Goal: Browse casually

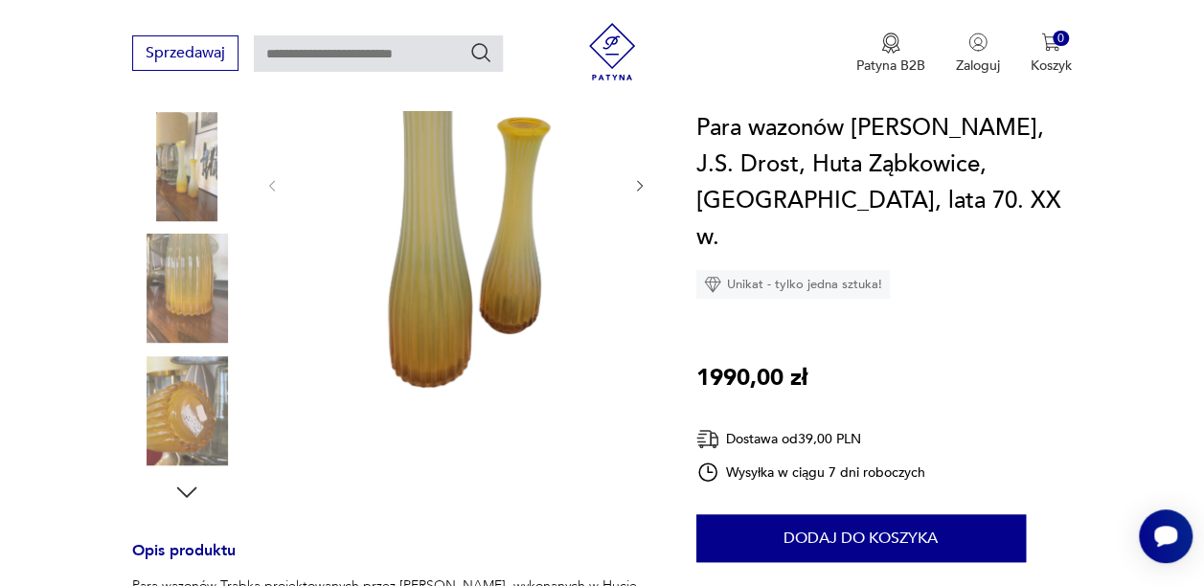
click at [509, 249] on img at bounding box center [456, 184] width 313 height 466
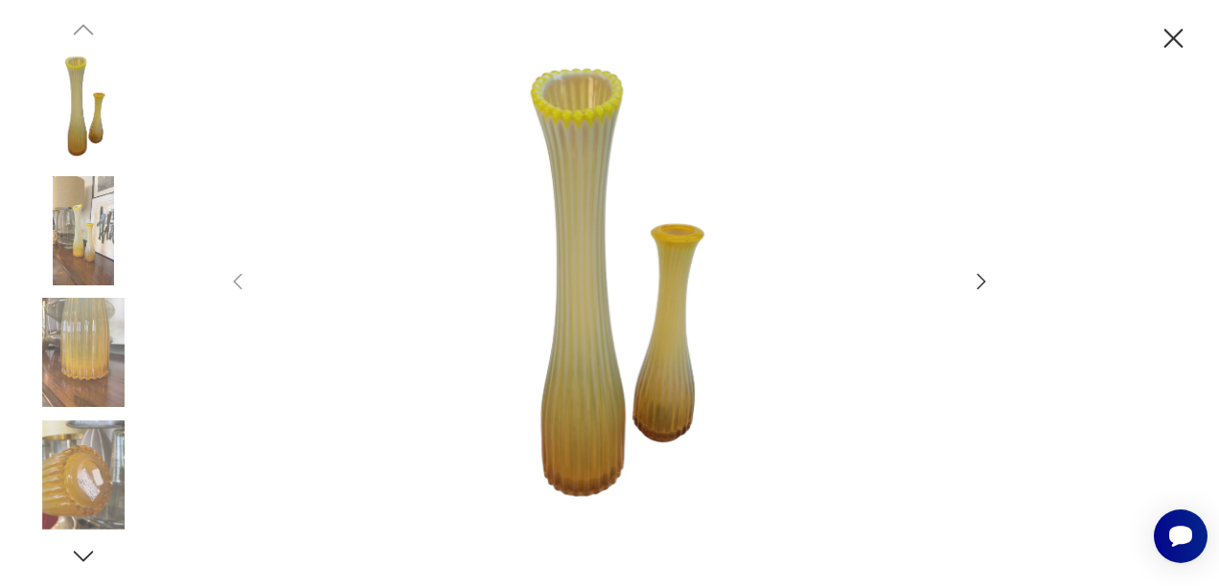
click at [978, 280] on icon "button" at bounding box center [981, 281] width 23 height 23
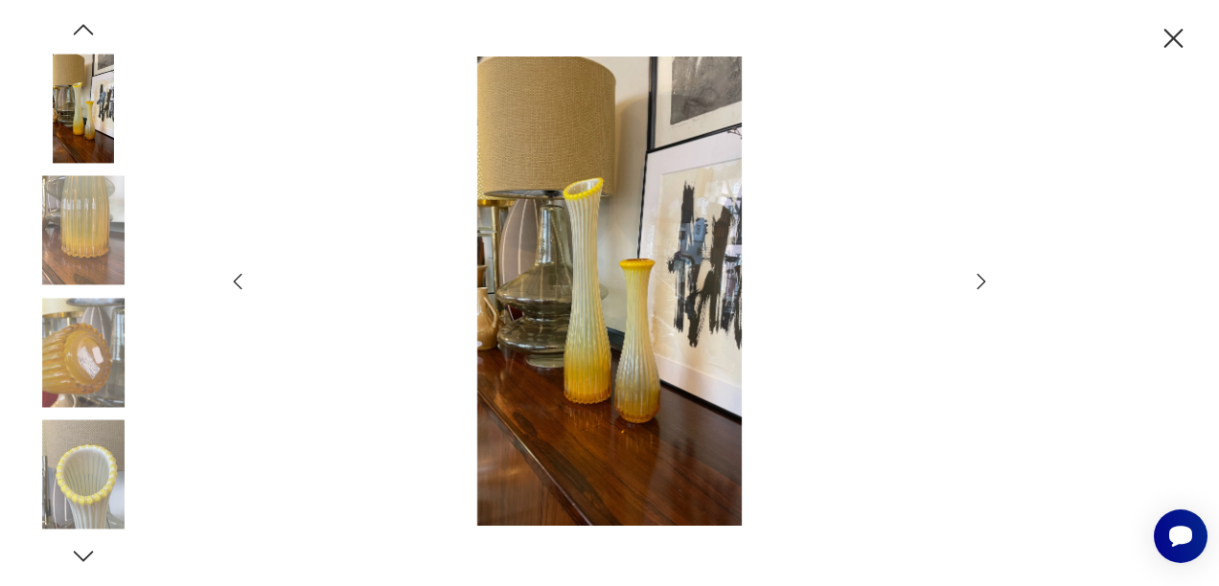
click at [978, 280] on icon "button" at bounding box center [981, 281] width 23 height 23
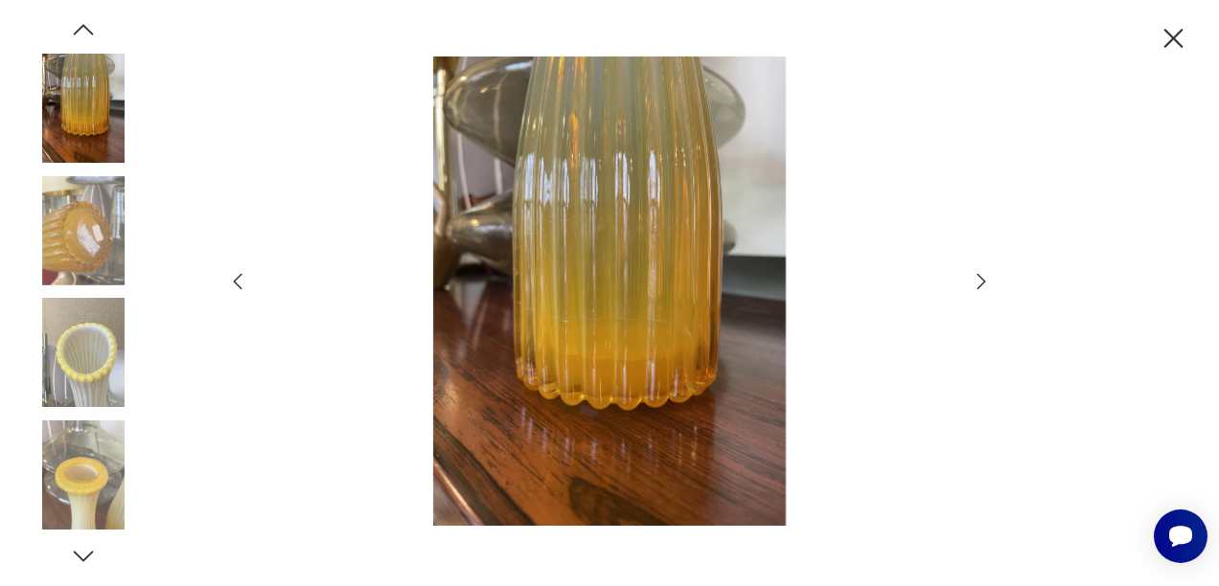
click at [688, 339] on img at bounding box center [609, 291] width 682 height 469
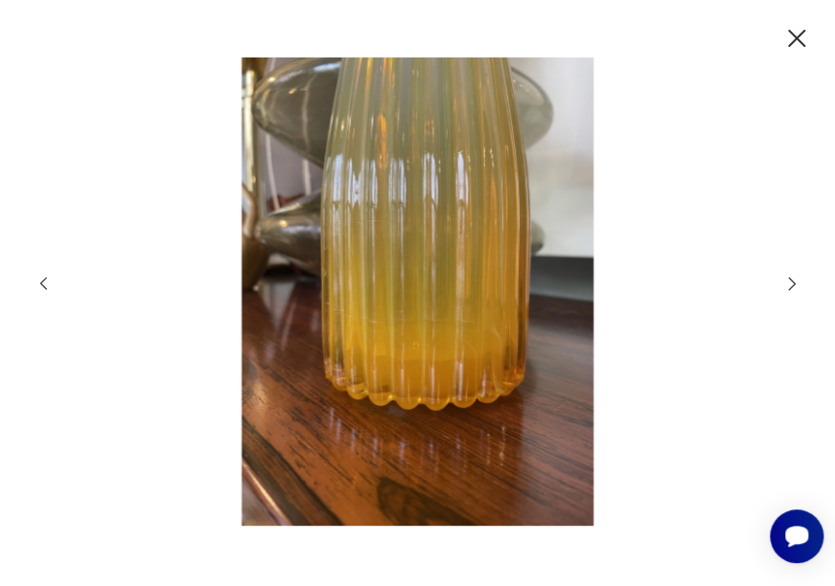
click at [452, 309] on img at bounding box center [417, 291] width 699 height 469
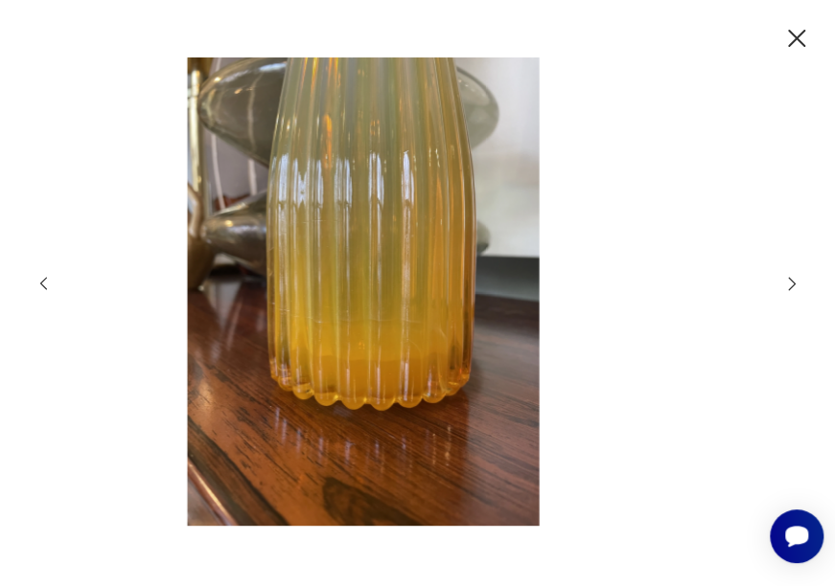
click at [415, 182] on img at bounding box center [362, 291] width 699 height 469
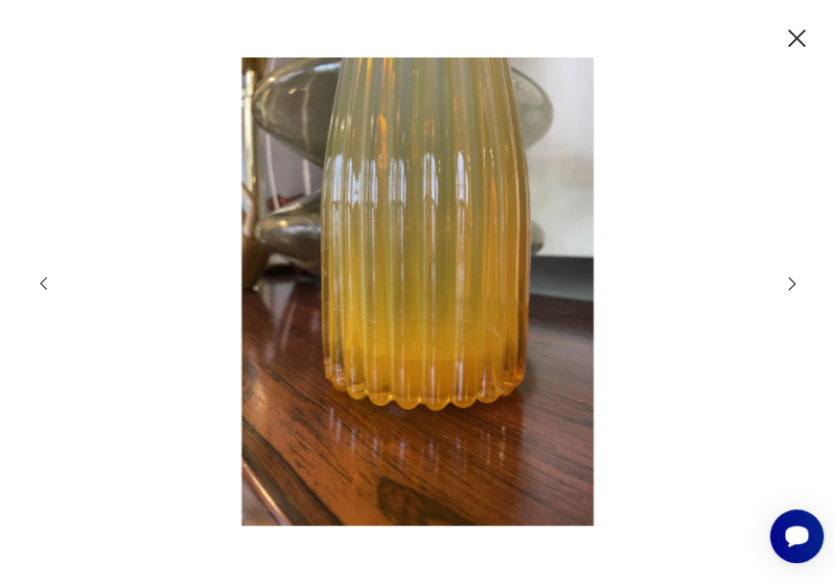
click at [794, 285] on icon "button" at bounding box center [791, 284] width 18 height 18
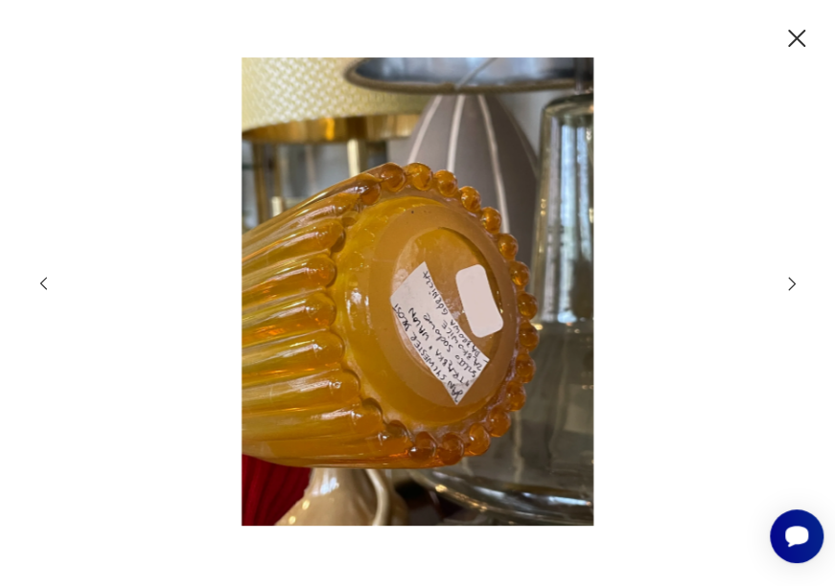
click at [794, 285] on icon "button" at bounding box center [791, 284] width 18 height 18
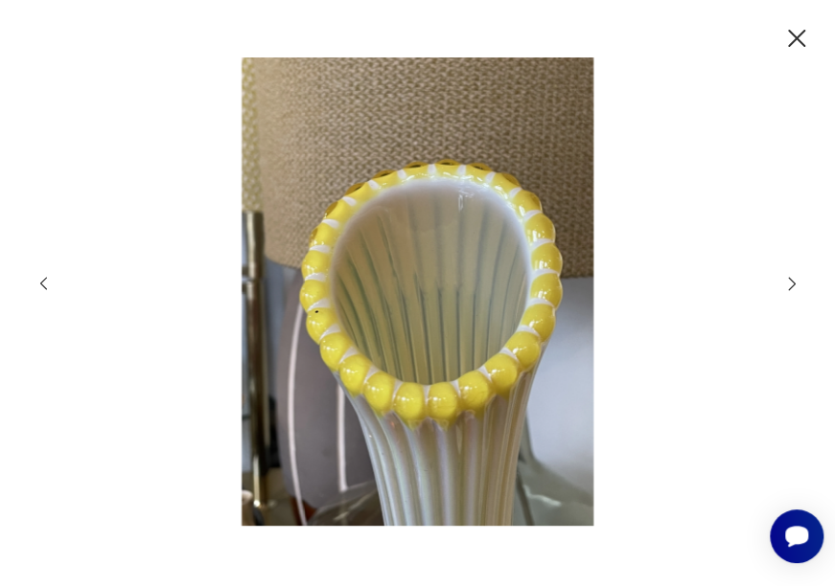
click at [794, 285] on icon "button" at bounding box center [791, 284] width 18 height 18
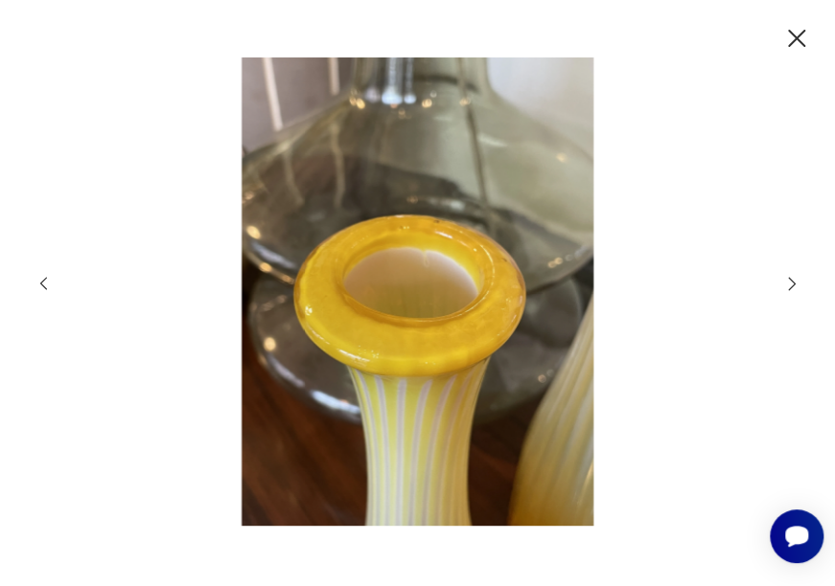
click at [794, 285] on icon "button" at bounding box center [791, 284] width 18 height 18
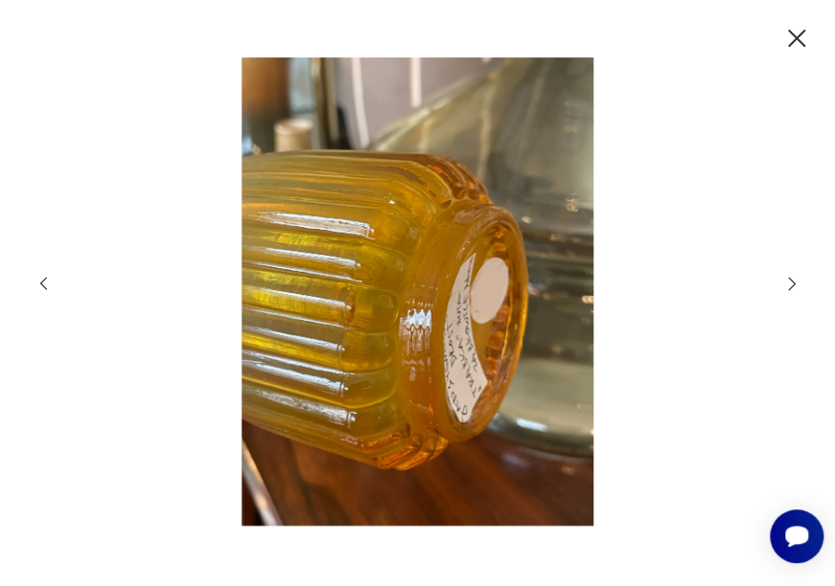
click at [794, 285] on icon "button" at bounding box center [791, 284] width 18 height 18
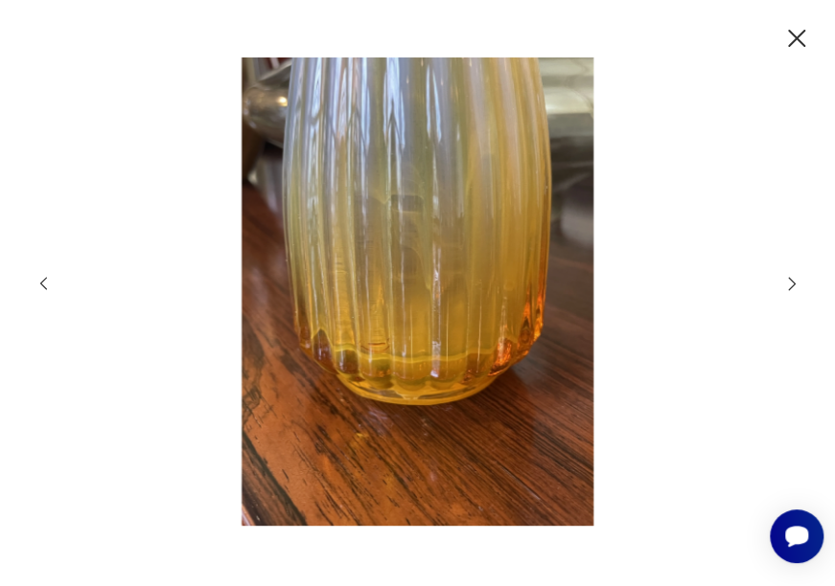
click at [794, 285] on icon "button" at bounding box center [791, 284] width 18 height 18
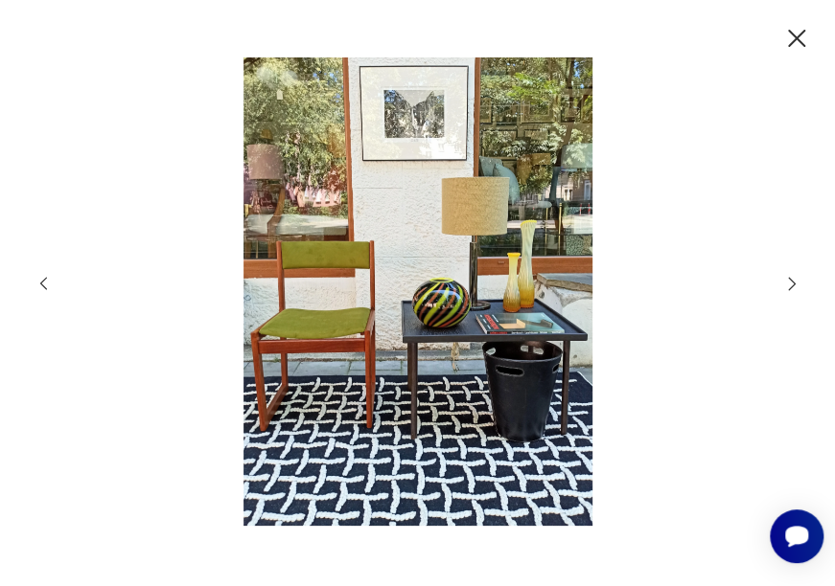
click at [794, 285] on icon "button" at bounding box center [791, 284] width 18 height 18
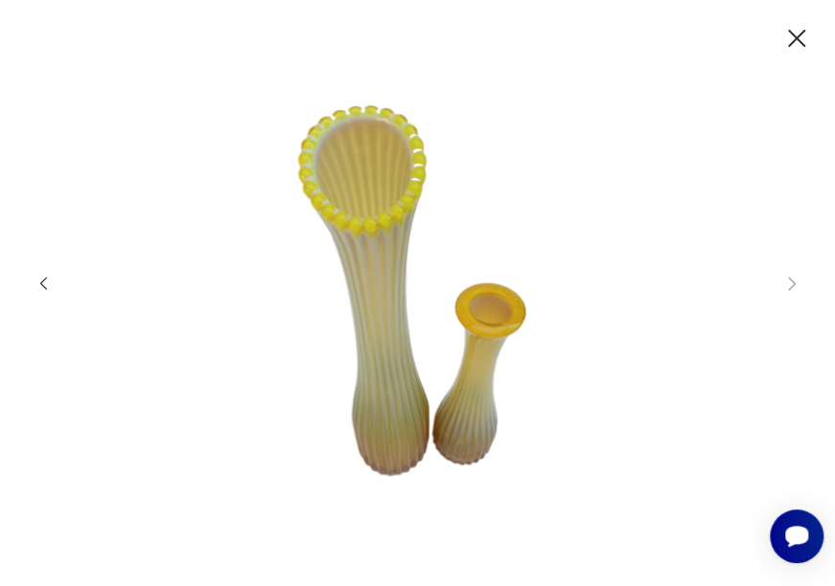
click at [808, 38] on icon "button" at bounding box center [796, 38] width 31 height 31
